Goal: Navigation & Orientation: Find specific page/section

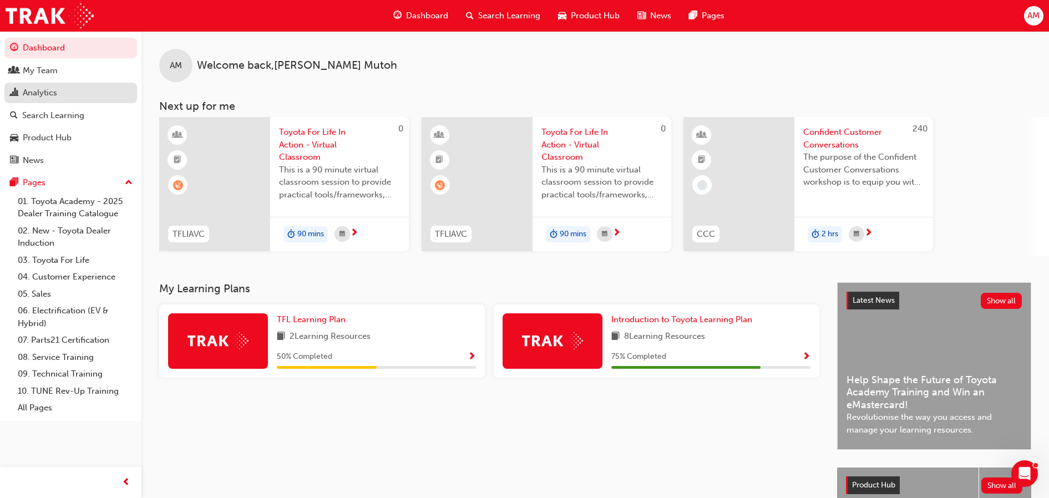
click at [85, 88] on div "Analytics" at bounding box center [71, 93] width 122 height 14
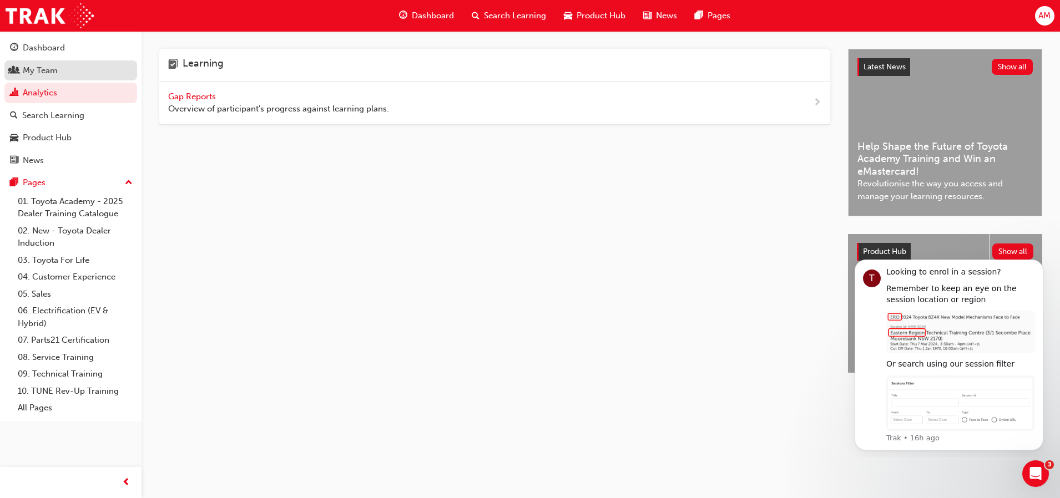
drag, startPoint x: 82, startPoint y: 75, endPoint x: 124, endPoint y: 72, distance: 42.3
click at [82, 75] on div "My Team" at bounding box center [71, 71] width 122 height 14
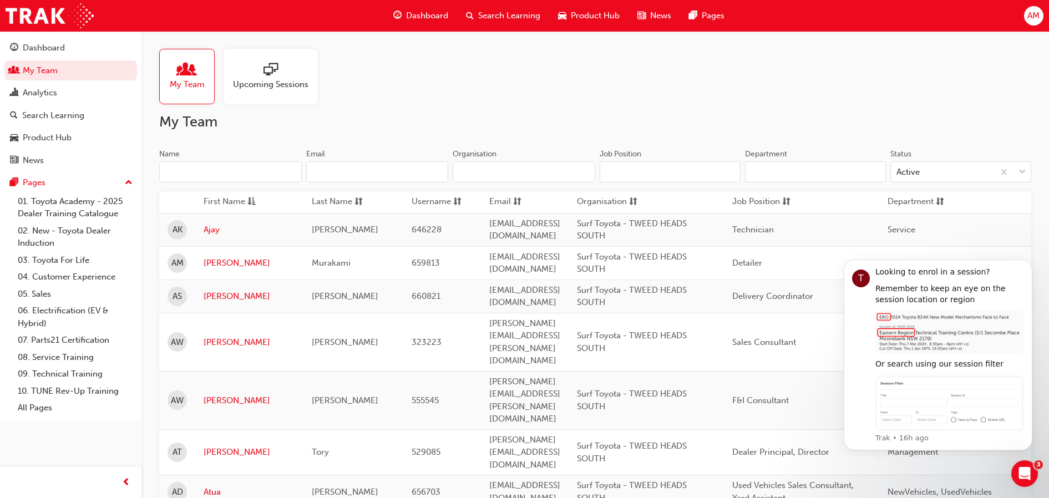
click at [237, 91] on div "Upcoming Sessions" at bounding box center [271, 76] width 94 height 55
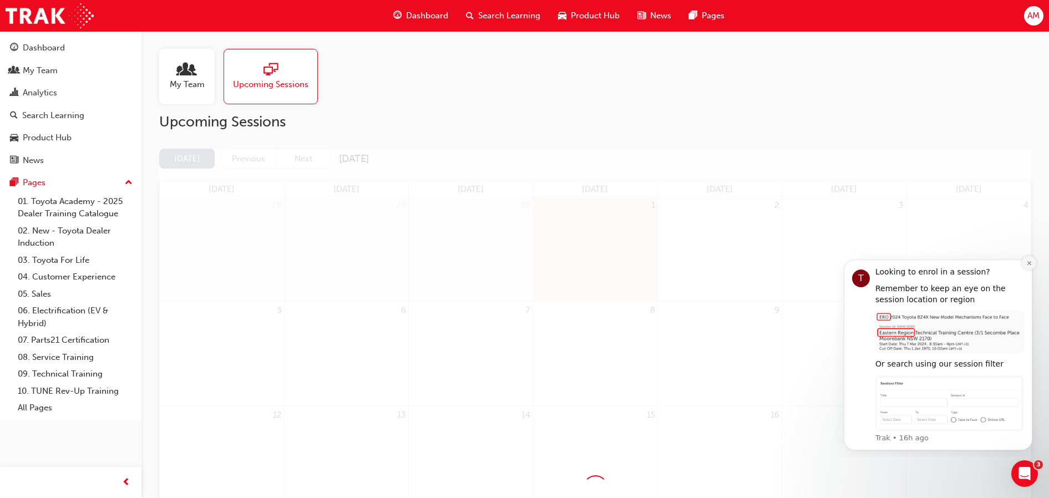
click at [1030, 268] on button "Dismiss notification" at bounding box center [1029, 263] width 14 height 14
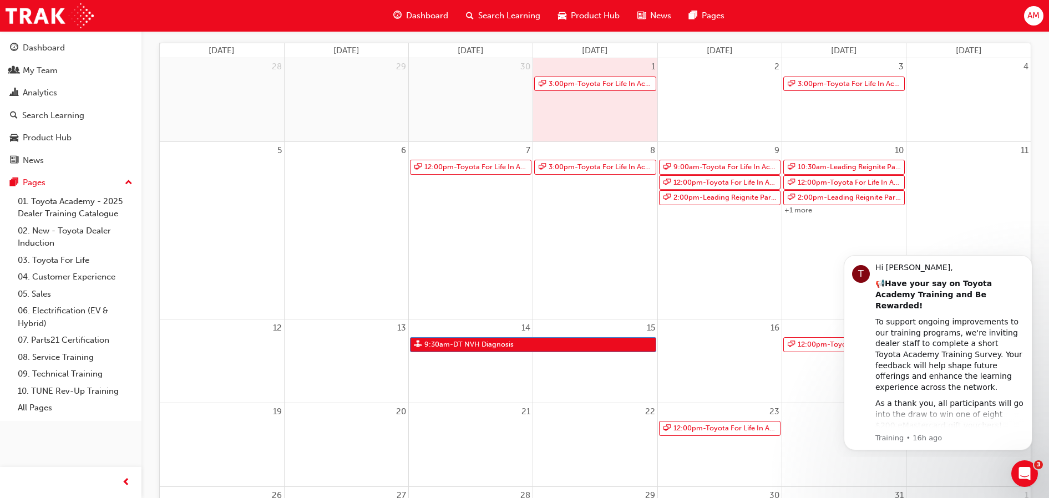
scroll to position [69, 0]
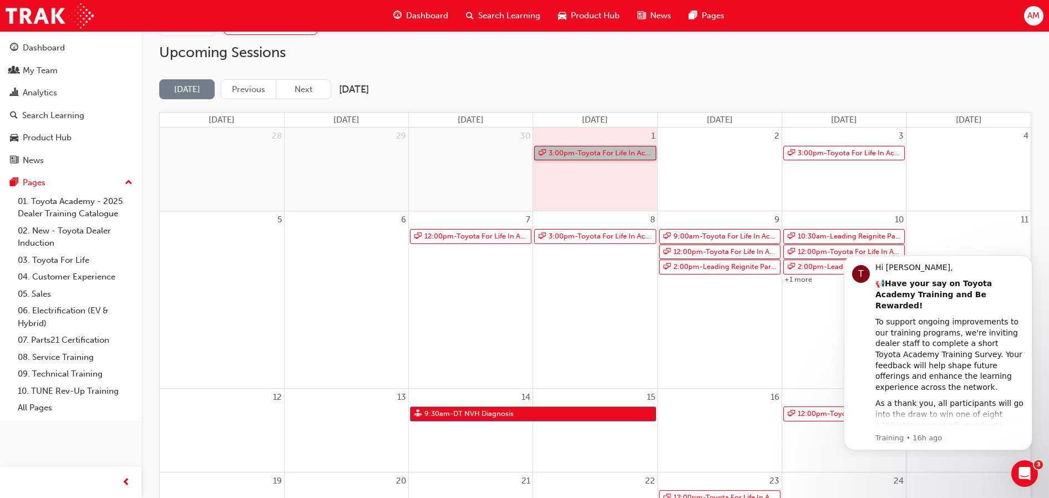
click at [573, 154] on link "3:00pm - Toyota For Life In Action - Virtual Classroom" at bounding box center [595, 153] width 122 height 15
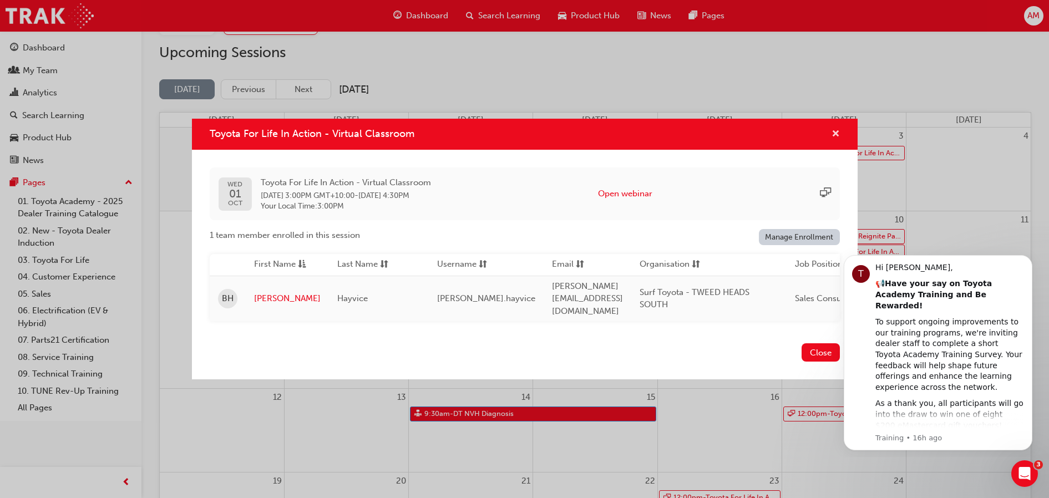
click at [833, 134] on span "cross-icon" at bounding box center [836, 135] width 8 height 10
